Goal: Use online tool/utility: Utilize a website feature to perform a specific function

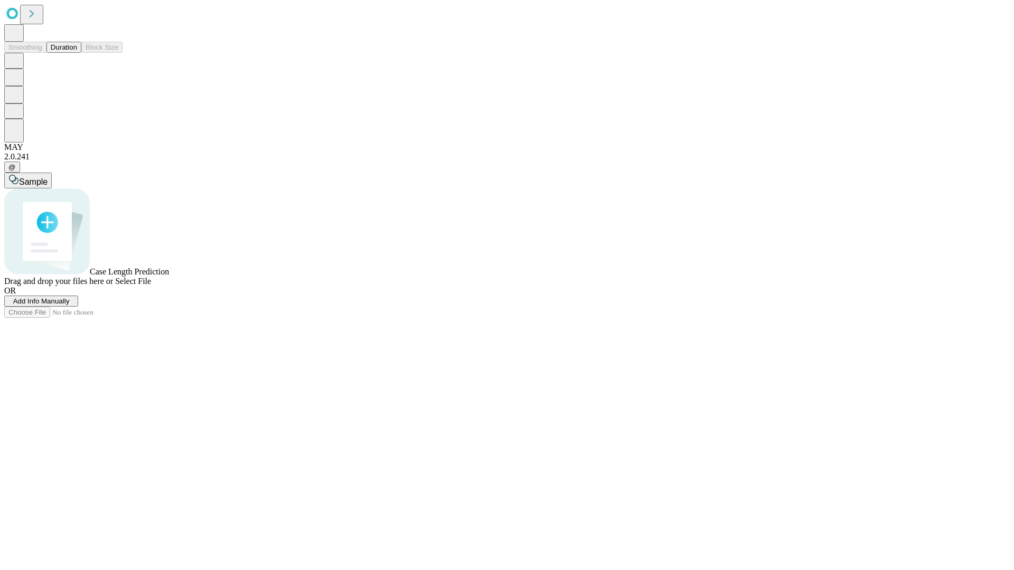
click at [70, 305] on span "Add Info Manually" at bounding box center [41, 301] width 57 height 8
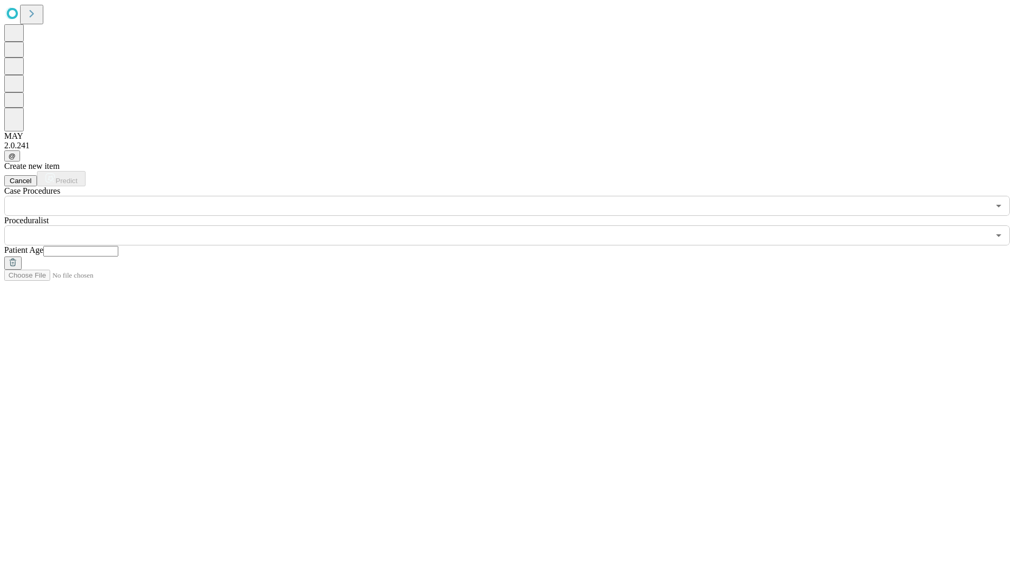
click at [118, 246] on input "text" at bounding box center [80, 251] width 75 height 11
type input "**"
click at [514, 226] on input "text" at bounding box center [496, 236] width 985 height 20
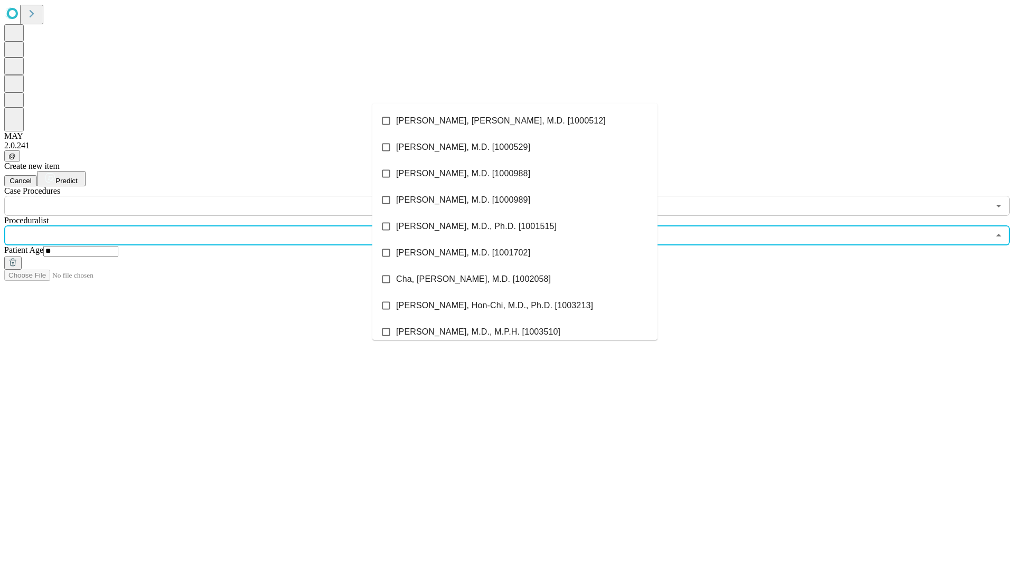
click at [515, 121] on li "[PERSON_NAME], [PERSON_NAME], M.D. [1000512]" at bounding box center [514, 121] width 285 height 26
click at [222, 196] on input "text" at bounding box center [496, 206] width 985 height 20
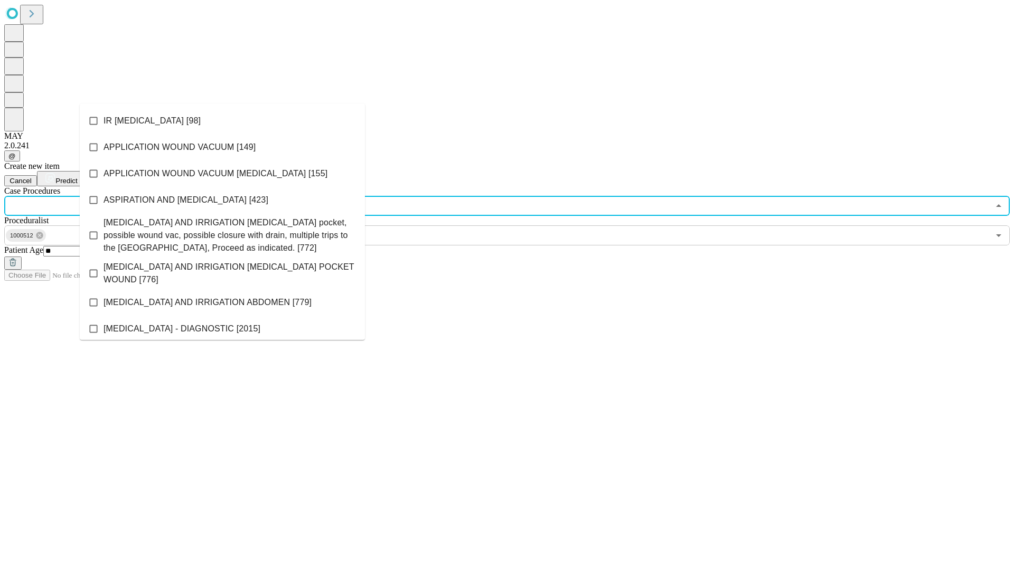
click at [222, 121] on li "IR [MEDICAL_DATA] [98]" at bounding box center [222, 121] width 285 height 26
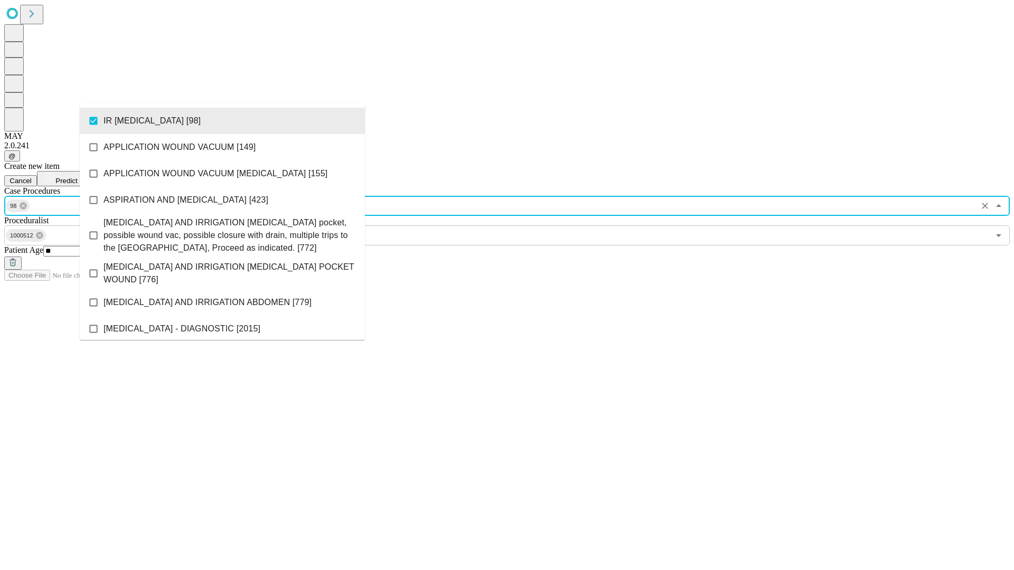
click at [77, 177] on span "Predict" at bounding box center [66, 181] width 22 height 8
